Goal: Navigation & Orientation: Find specific page/section

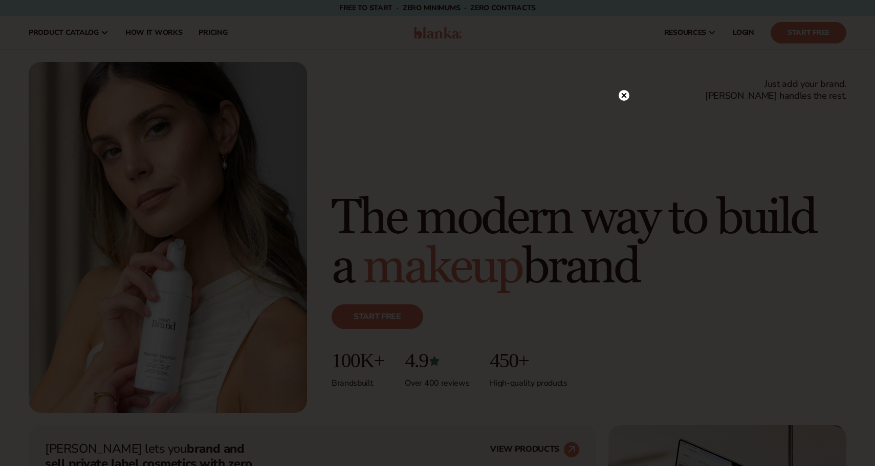
click at [627, 96] on circle at bounding box center [624, 95] width 11 height 11
